Goal: Information Seeking & Learning: Learn about a topic

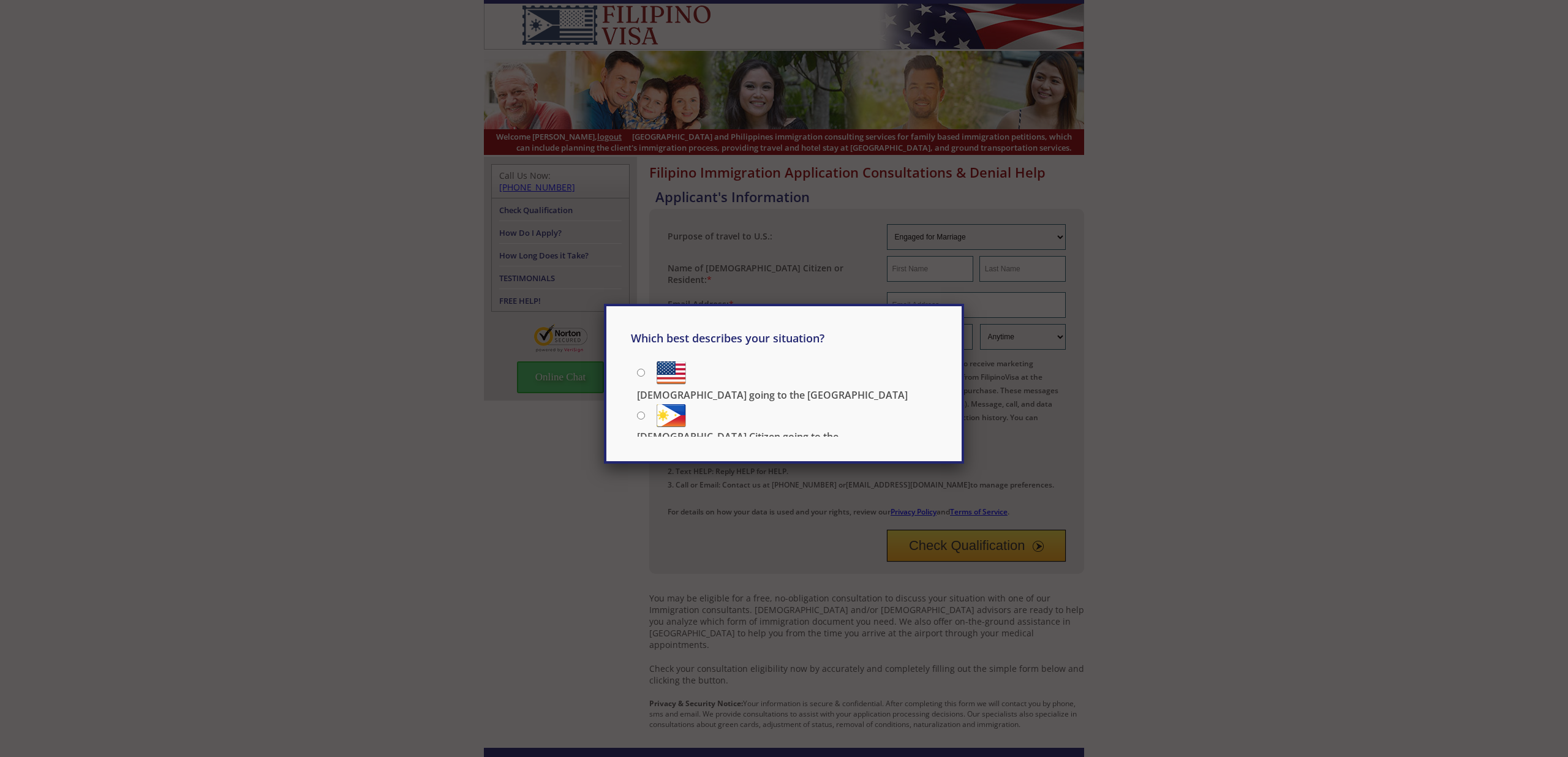
click at [752, 388] on p "[DEMOGRAPHIC_DATA] going to the [GEOGRAPHIC_DATA]" at bounding box center [772, 395] width 271 height 14
click at [645, 373] on input "[DEMOGRAPHIC_DATA] going to the [GEOGRAPHIC_DATA]" at bounding box center [640, 372] width 8 height 8
radio input "true"
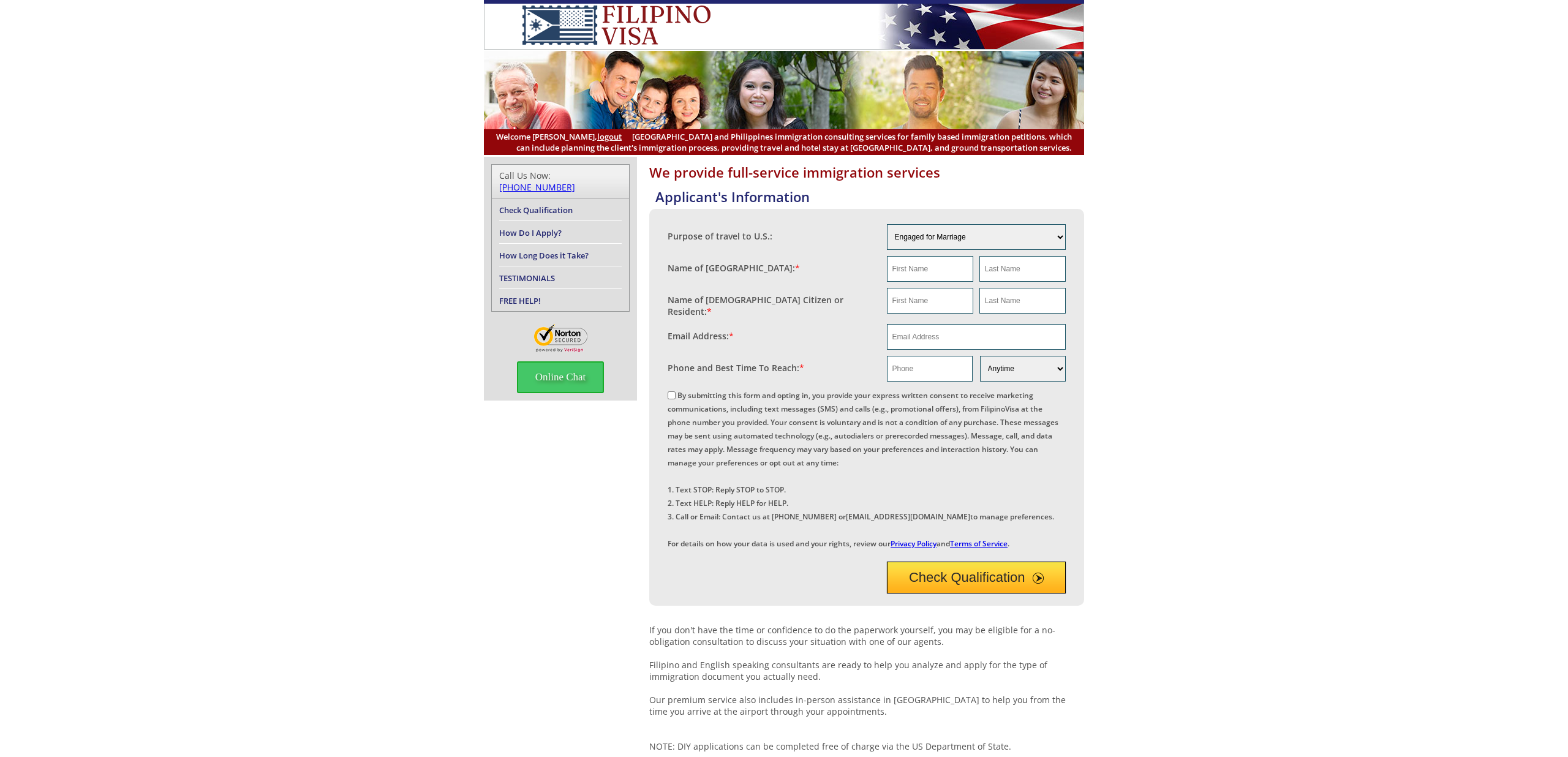
click at [649, 134] on span "[GEOGRAPHIC_DATA] and Philippines immigration consulting services for family ba…" at bounding box center [784, 143] width 576 height 22
click at [570, 36] on img at bounding box center [616, 25] width 227 height 40
